Goal: Task Accomplishment & Management: Manage account settings

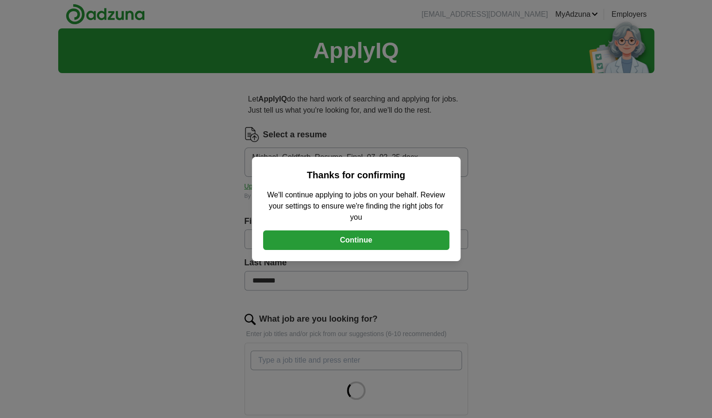
click at [365, 242] on button "Continue" at bounding box center [356, 240] width 186 height 20
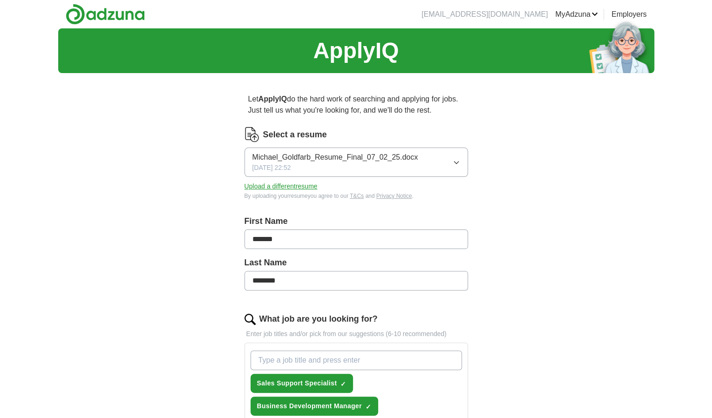
click at [456, 162] on icon "button" at bounding box center [455, 162] width 7 height 7
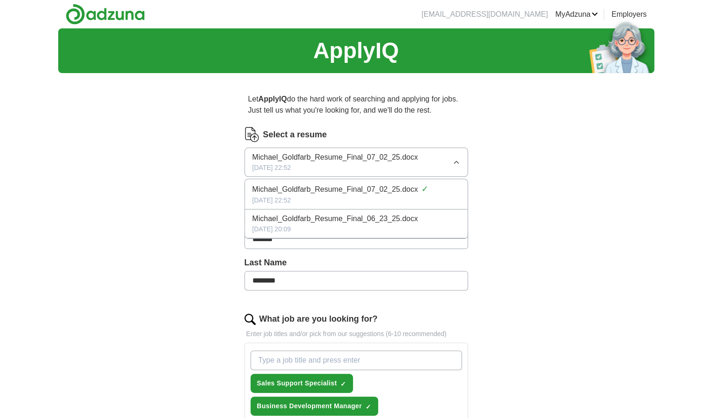
click at [456, 160] on icon "button" at bounding box center [455, 162] width 7 height 7
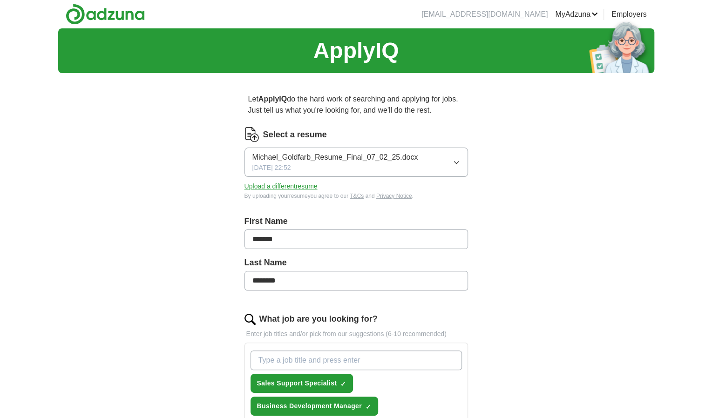
click at [297, 187] on button "Upload a different resume" at bounding box center [280, 187] width 73 height 10
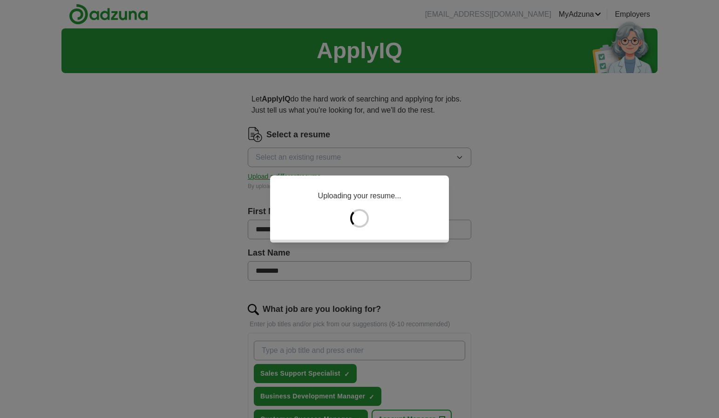
click at [170, 28] on div "Uploading your resume..." at bounding box center [359, 209] width 719 height 418
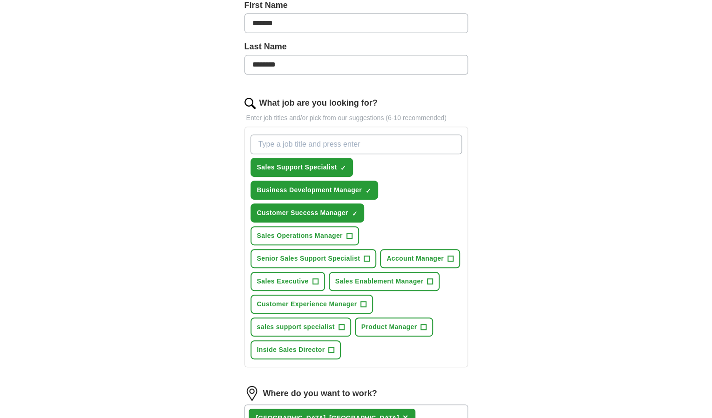
scroll to position [216, 0]
click at [364, 145] on input "What job are you looking for?" at bounding box center [355, 144] width 211 height 20
click at [386, 146] on input "Business Development Specialist" at bounding box center [355, 144] width 211 height 20
type input "Business Development Specialist"
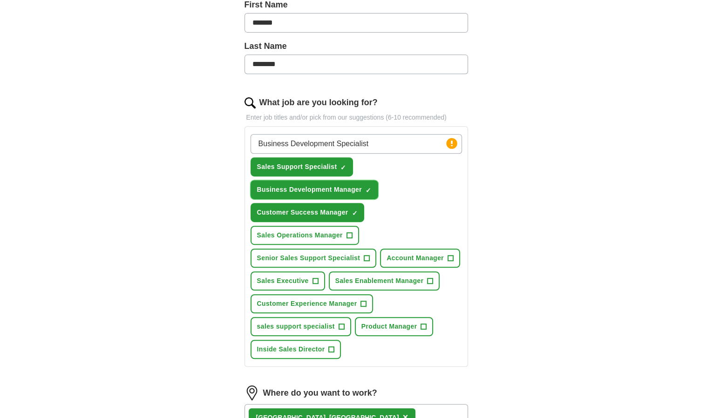
click at [0, 0] on span "×" at bounding box center [0, 0] width 0 height 0
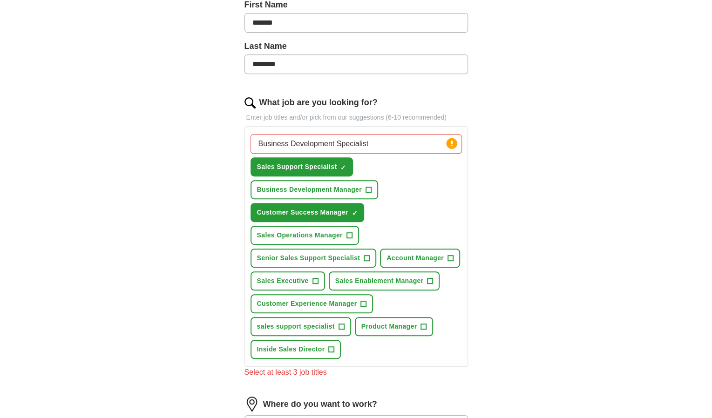
click at [403, 141] on input "Business Development Specialist" at bounding box center [355, 144] width 211 height 20
click at [345, 256] on span "Senior Sales Support Specialist" at bounding box center [308, 258] width 103 height 10
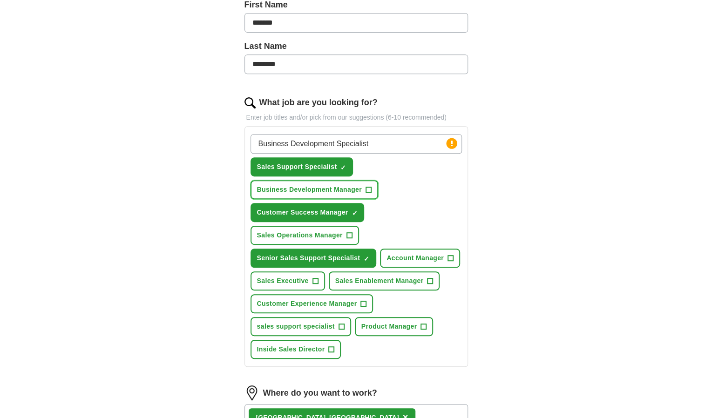
click at [368, 188] on span "+" at bounding box center [368, 189] width 6 height 7
click at [345, 300] on span "Customer Experience Manager" at bounding box center [307, 304] width 100 height 10
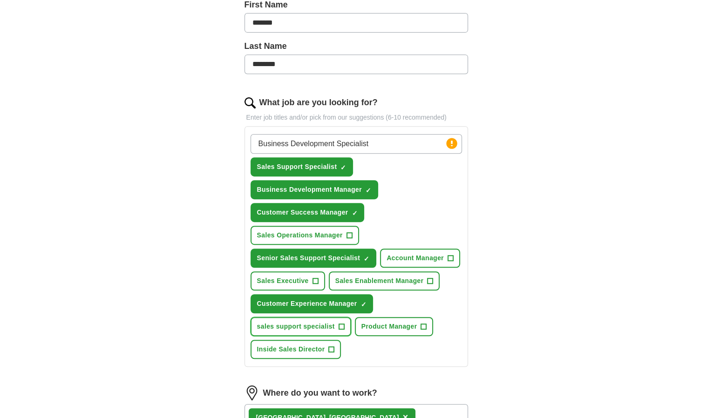
click at [323, 324] on span "sales support specialist" at bounding box center [296, 327] width 78 height 10
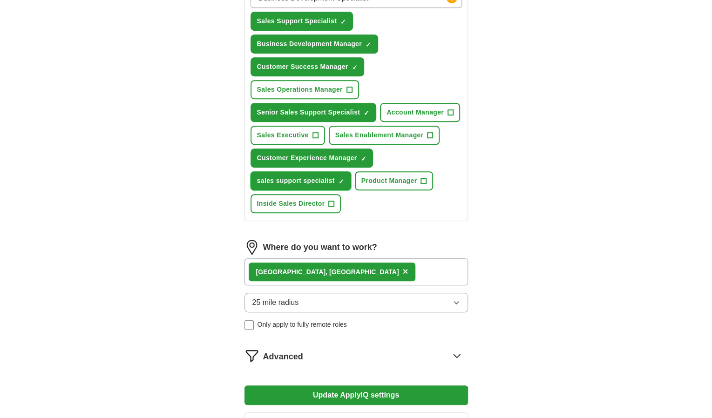
scroll to position [363, 0]
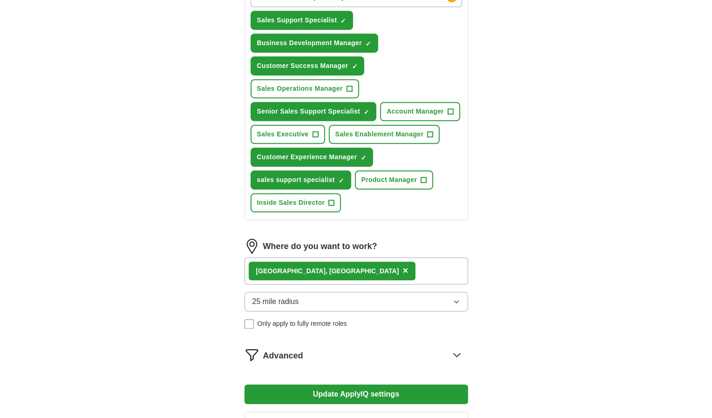
click at [370, 391] on button "Update ApplyIQ settings" at bounding box center [355, 394] width 223 height 20
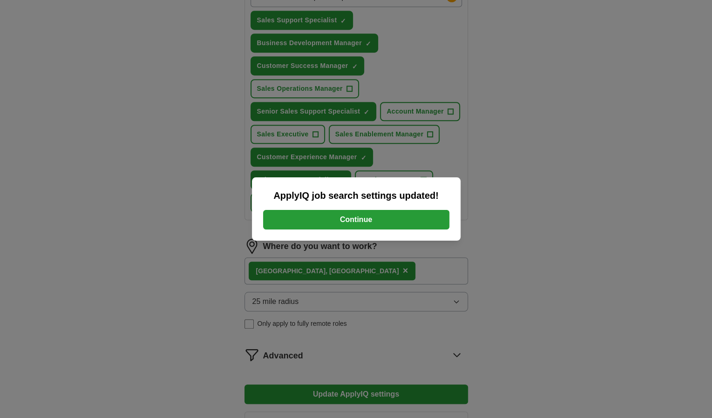
click at [355, 219] on button "Continue" at bounding box center [356, 220] width 186 height 20
